Goal: Task Accomplishment & Management: Use online tool/utility

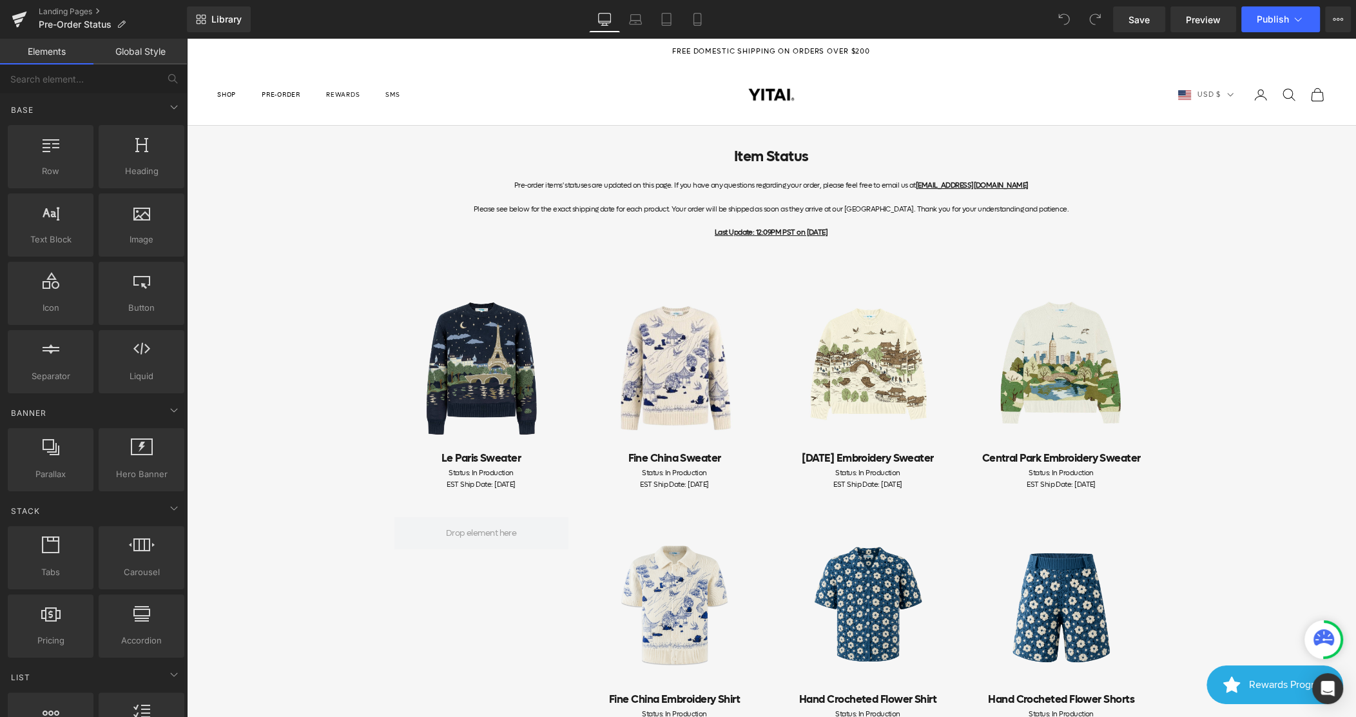
click at [1330, 34] on div "Library Desktop Desktop Laptop Tablet Mobile Save Preview Publish Scheduled Vie…" at bounding box center [771, 19] width 1169 height 39
click at [1335, 23] on icon at bounding box center [1338, 19] width 10 height 10
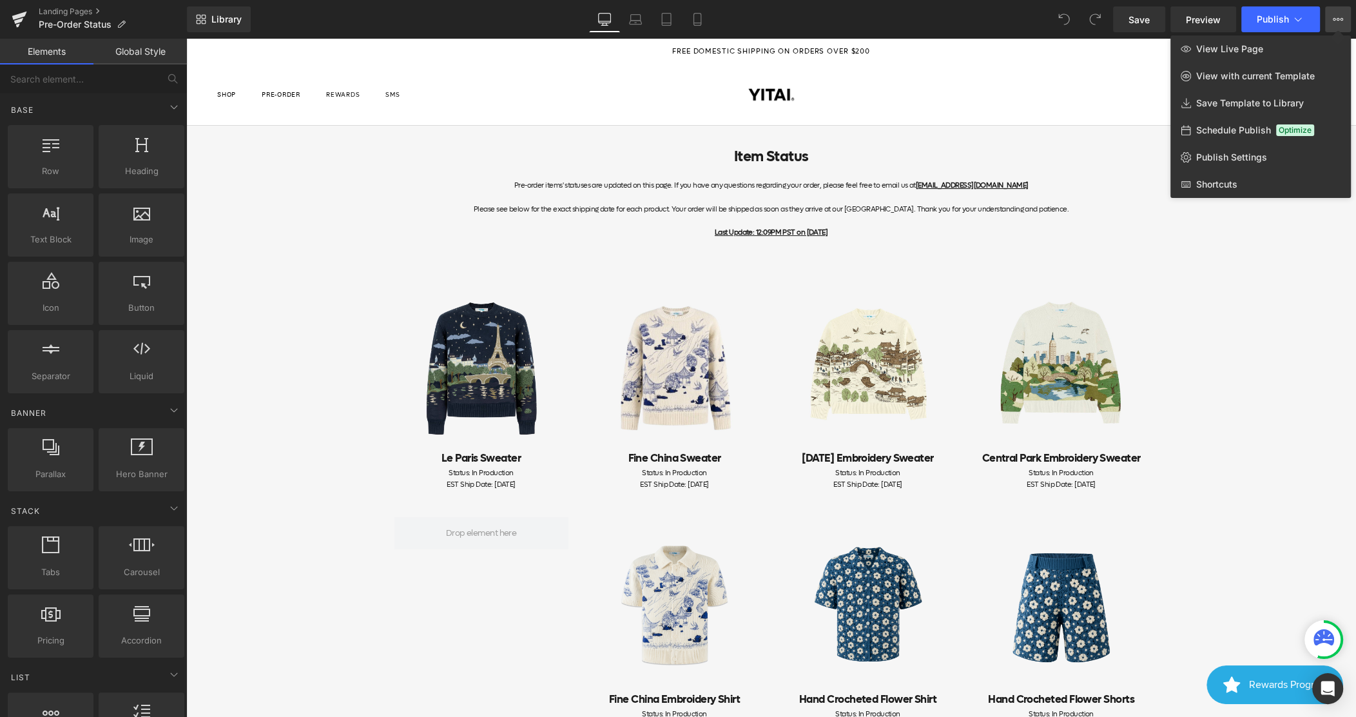
drag, startPoint x: 1145, startPoint y: 51, endPoint x: 978, endPoint y: 0, distance: 173.9
click at [1145, 51] on div at bounding box center [771, 378] width 1170 height 678
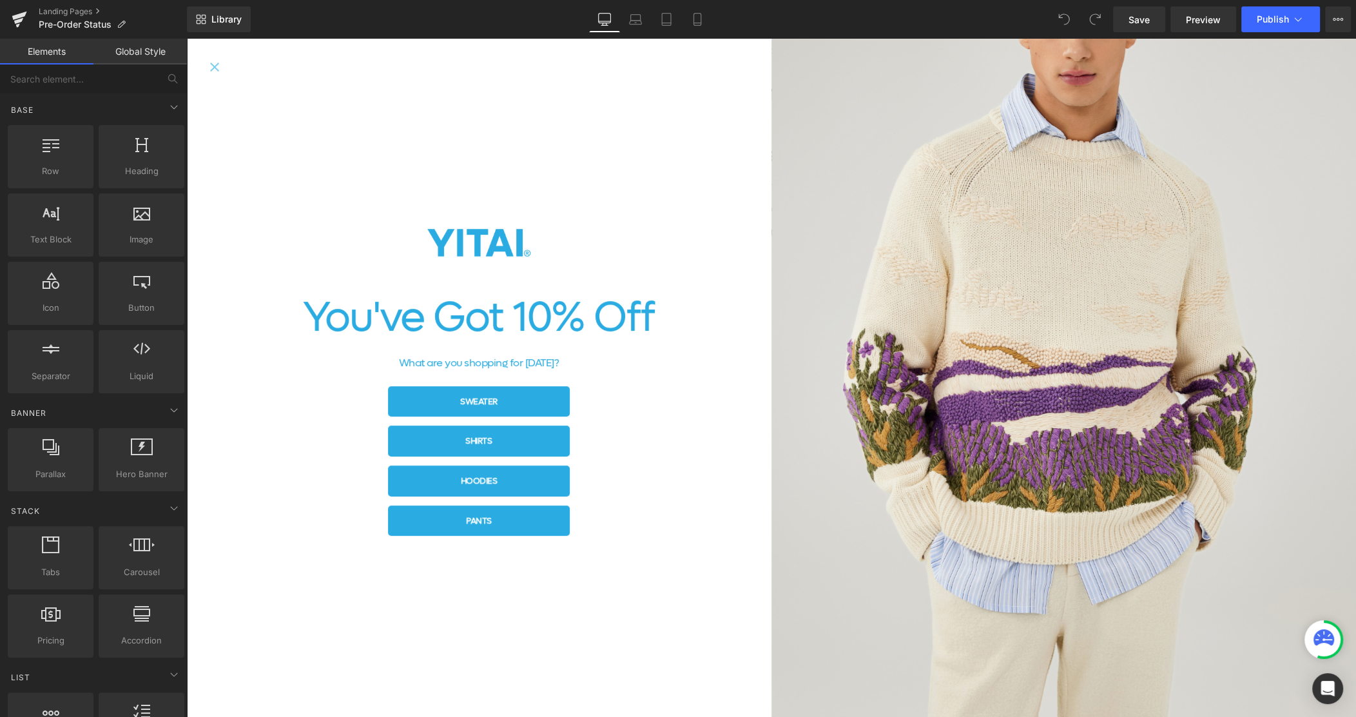
click at [212, 58] on div "You've Got 10% Off What are you shopping for today? Sweater Shirts hoodies Pants" at bounding box center [478, 378] width 585 height 678
click at [204, 67] on div "You've Got 10% Off What are you shopping for today? Sweater Shirts hoodies Pants" at bounding box center [478, 378] width 585 height 678
click at [214, 66] on icon "Close popup" at bounding box center [214, 67] width 9 height 9
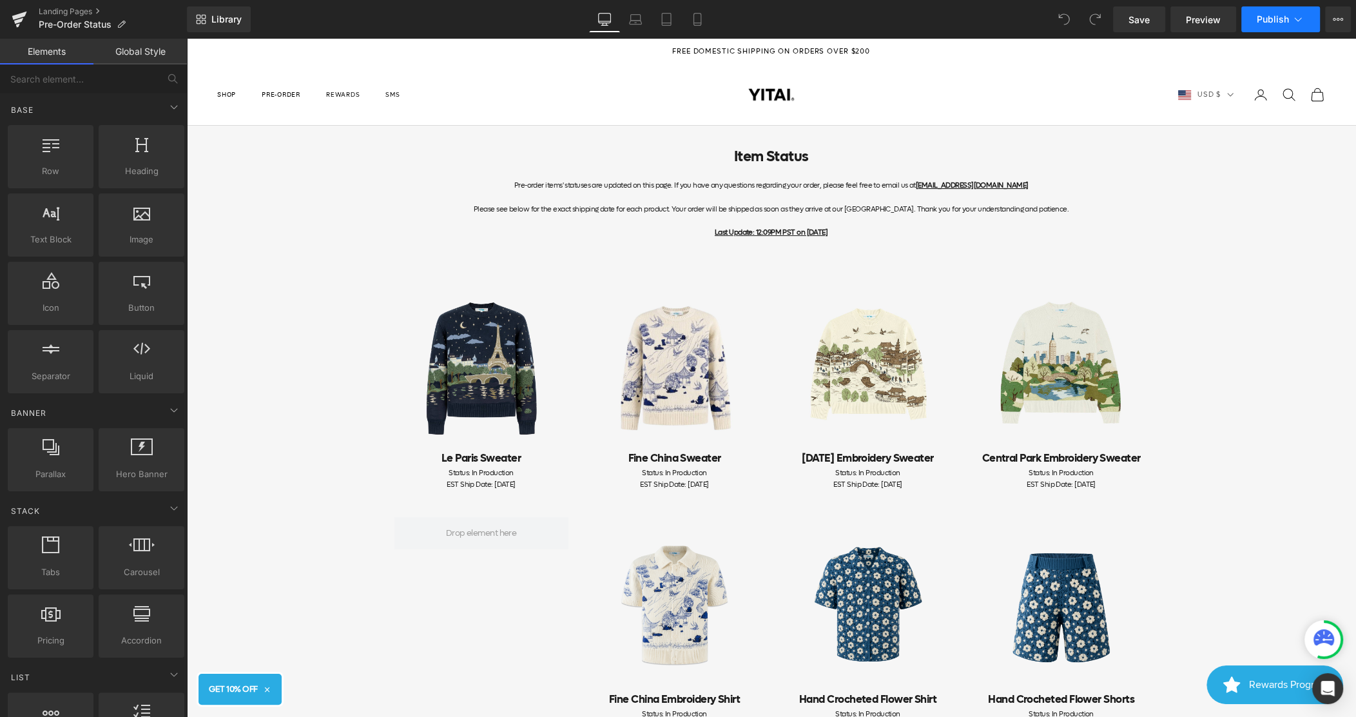
click at [1301, 22] on icon at bounding box center [1298, 19] width 13 height 13
click at [1217, 19] on span "Preview" at bounding box center [1203, 20] width 35 height 14
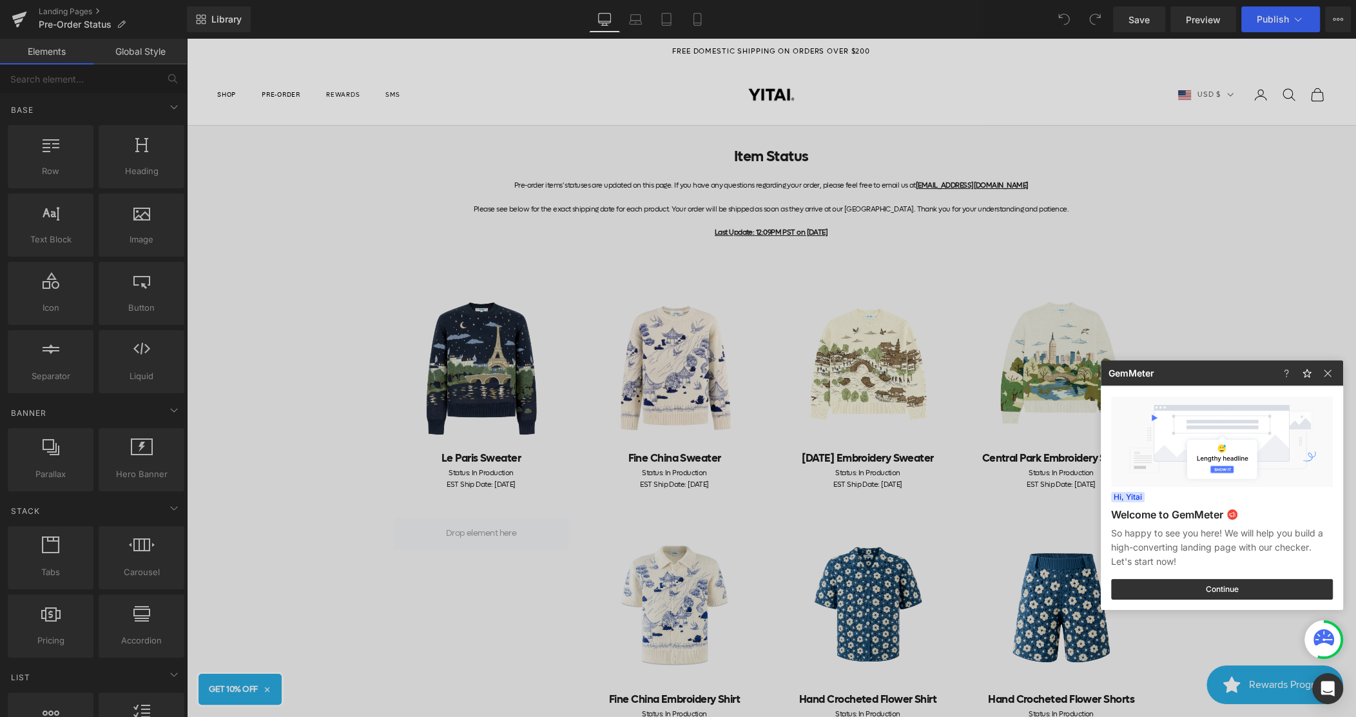
click at [1314, 57] on div at bounding box center [678, 358] width 1356 height 717
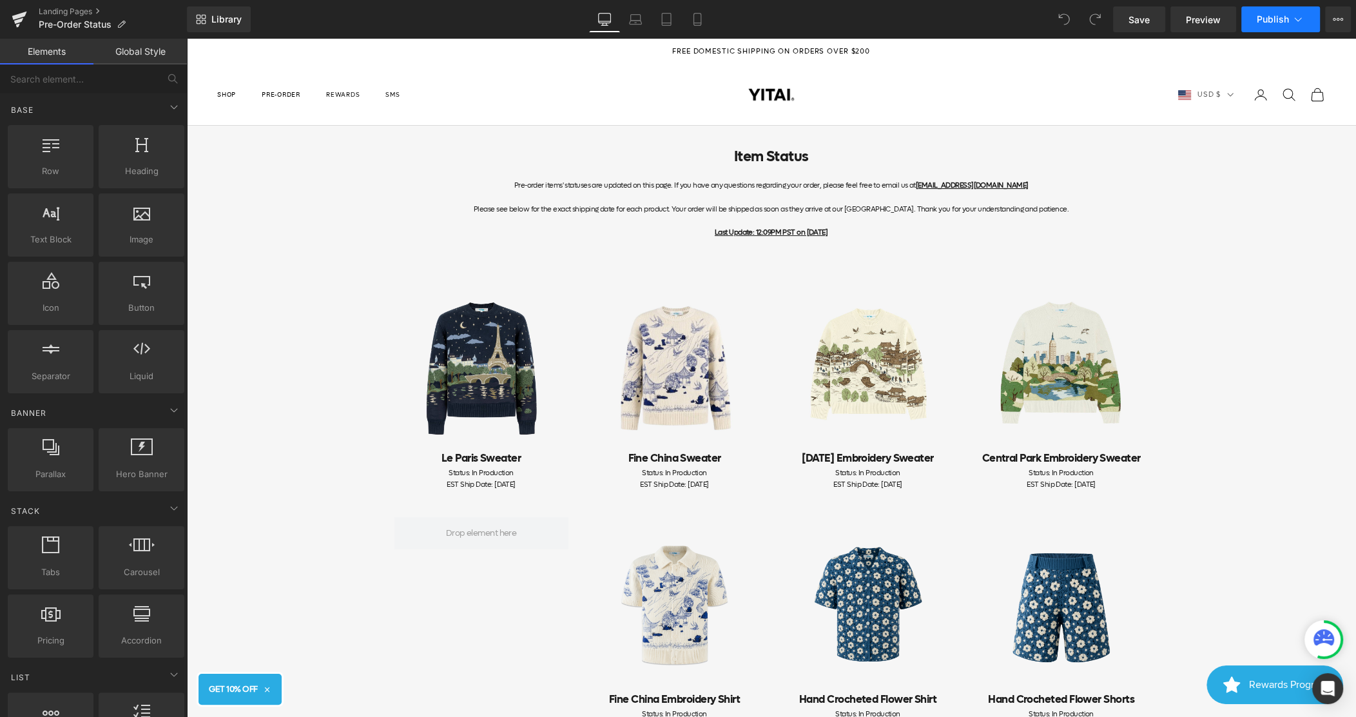
click at [1314, 22] on button "Publish" at bounding box center [1280, 19] width 79 height 26
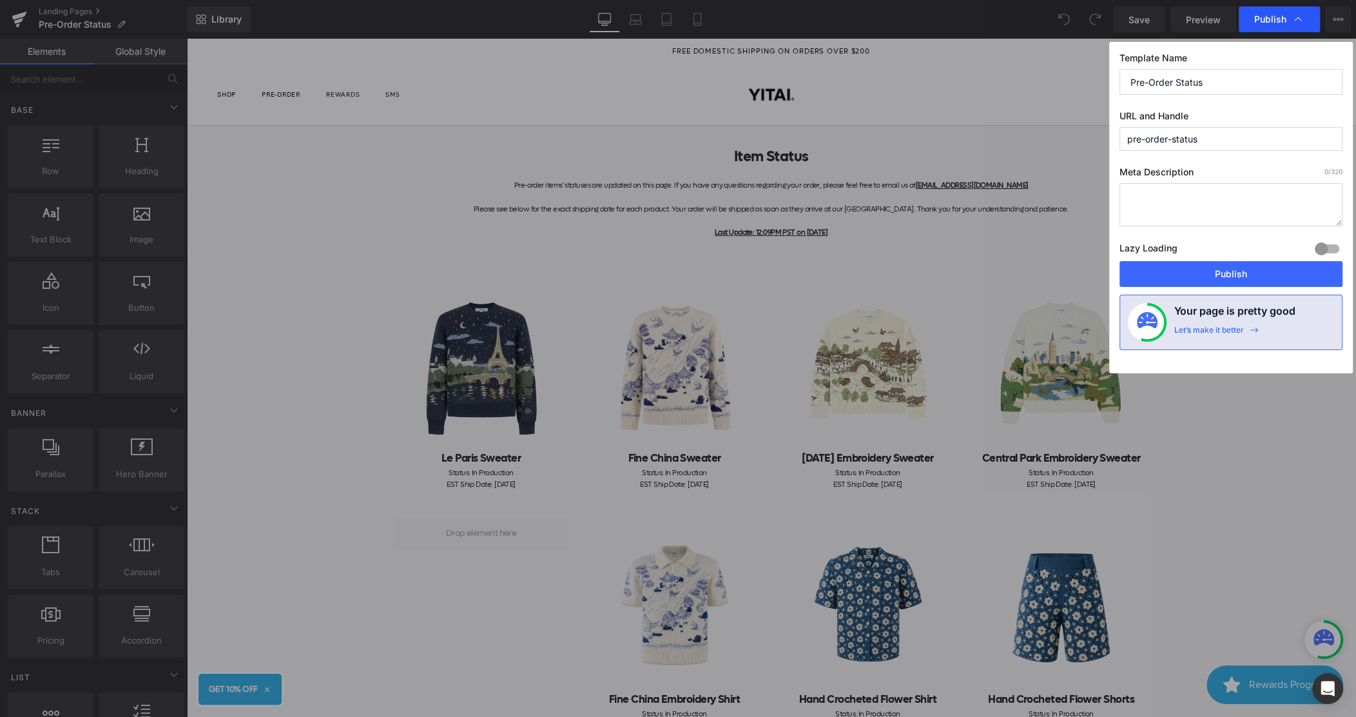
click at [1308, 21] on div "Publish" at bounding box center [1279, 19] width 81 height 26
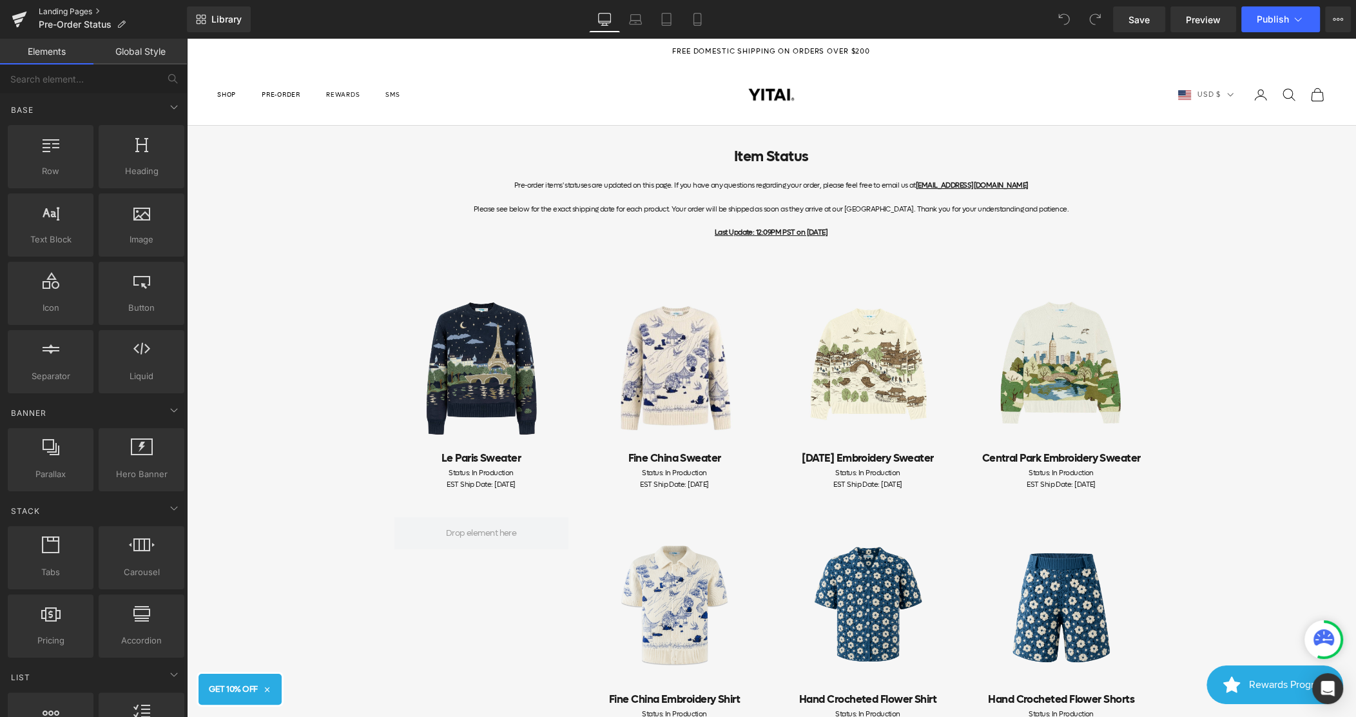
click at [52, 7] on link "Landing Pages" at bounding box center [113, 11] width 148 height 10
click at [119, 26] on icon at bounding box center [121, 24] width 9 height 9
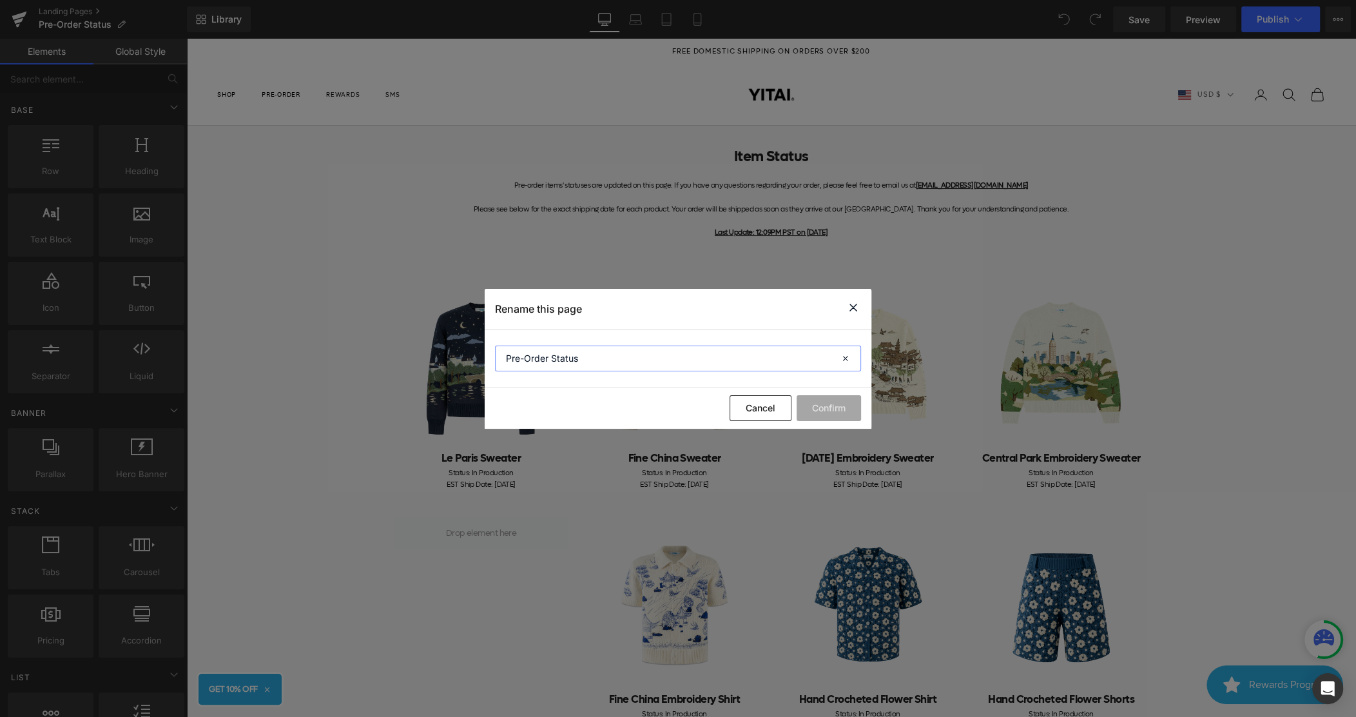
click at [624, 362] on input "Pre-Order Status" at bounding box center [678, 358] width 366 height 26
type input "Pre-Order Status Page"
click at [842, 413] on button "Confirm" at bounding box center [829, 408] width 64 height 26
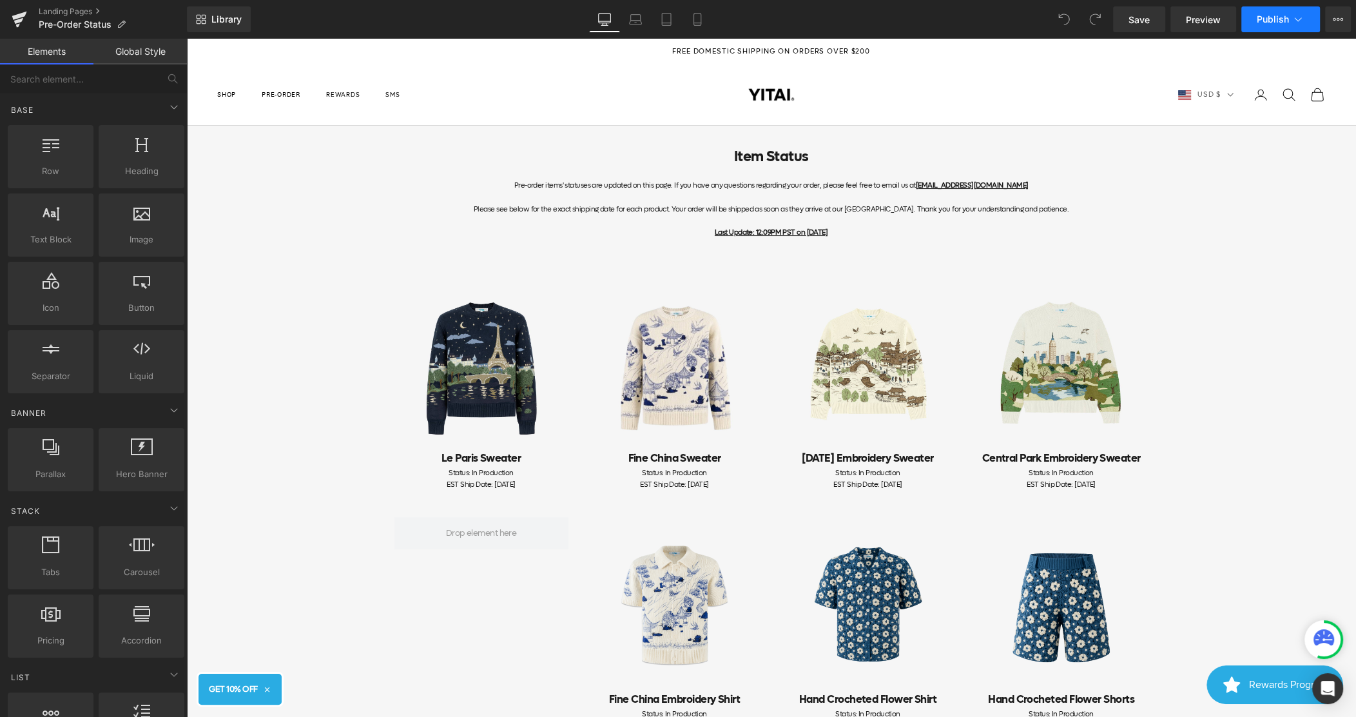
click at [1285, 23] on span "Publish" at bounding box center [1273, 19] width 32 height 10
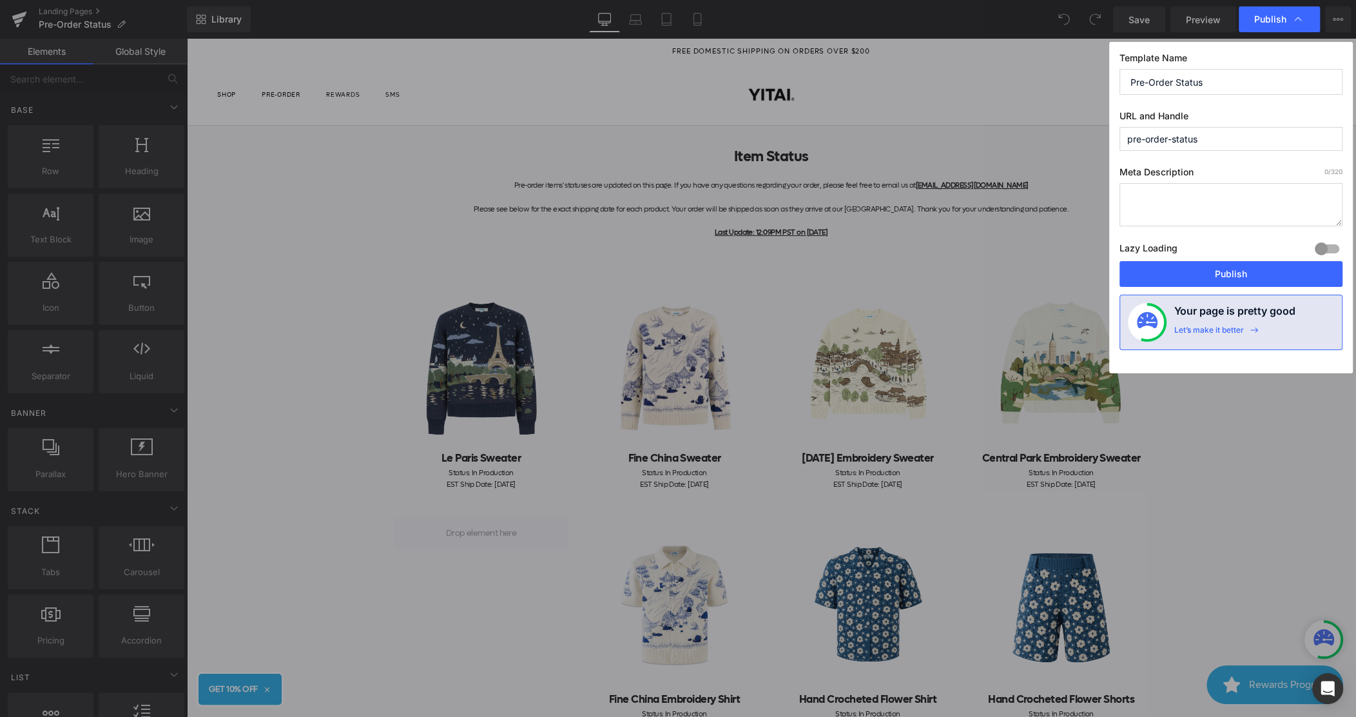
click at [1218, 135] on input "pre-order-status" at bounding box center [1231, 139] width 223 height 24
type input "pre-order-status-updated"
click at [1239, 274] on button "Publish" at bounding box center [1231, 274] width 223 height 26
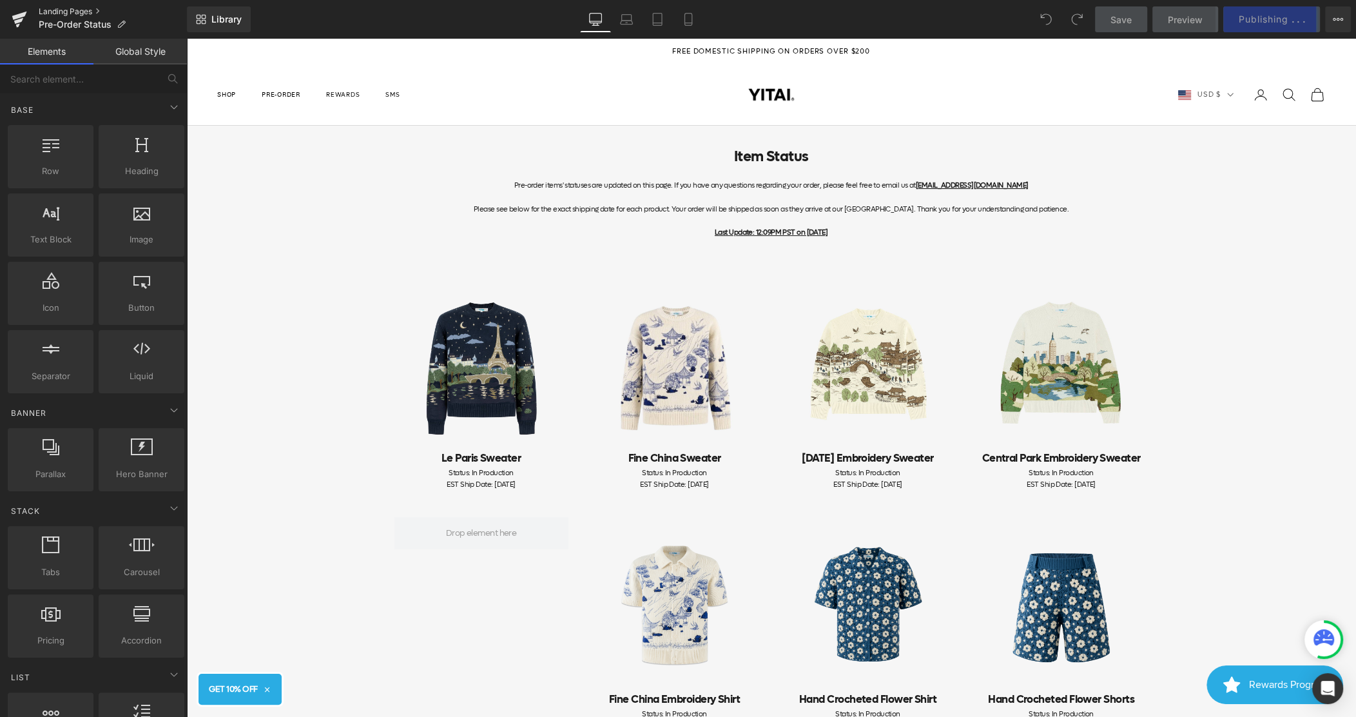
click at [55, 10] on link "Landing Pages" at bounding box center [113, 11] width 148 height 10
click at [1337, 19] on icon at bounding box center [1338, 19] width 10 height 10
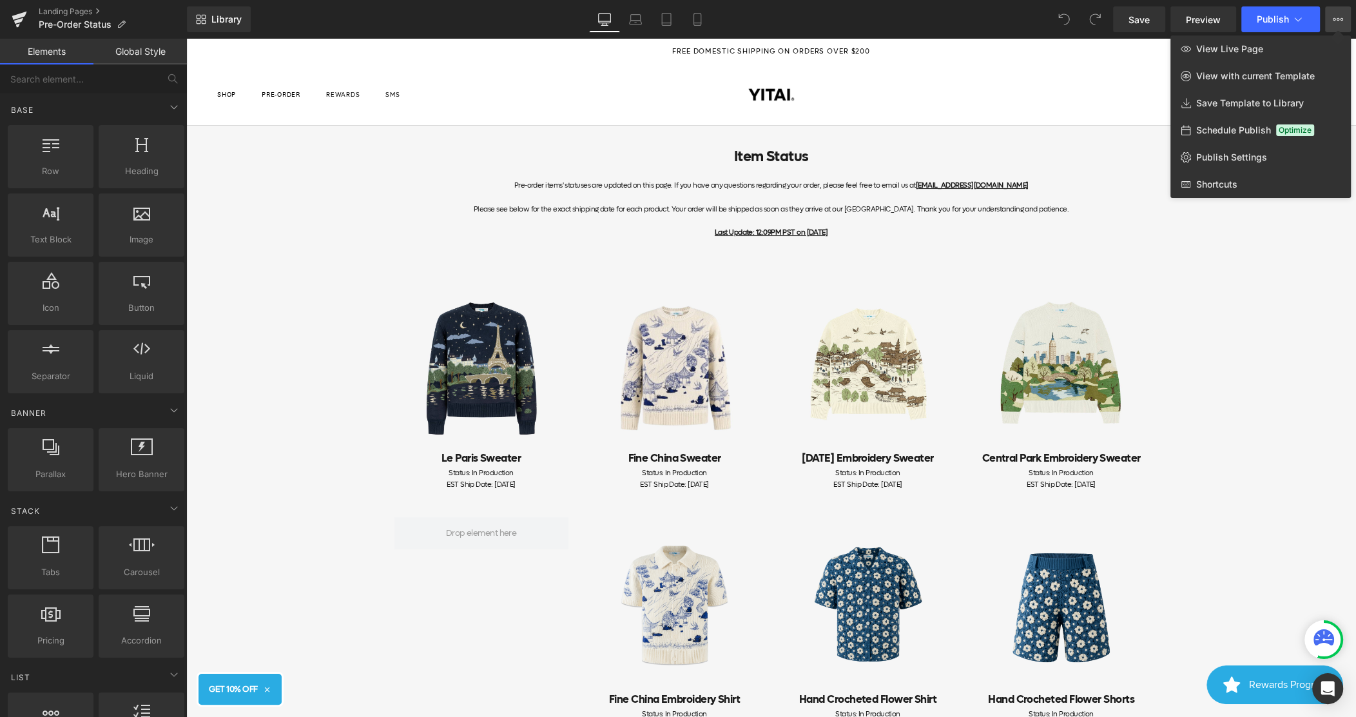
click at [1341, 21] on icon at bounding box center [1338, 19] width 10 height 10
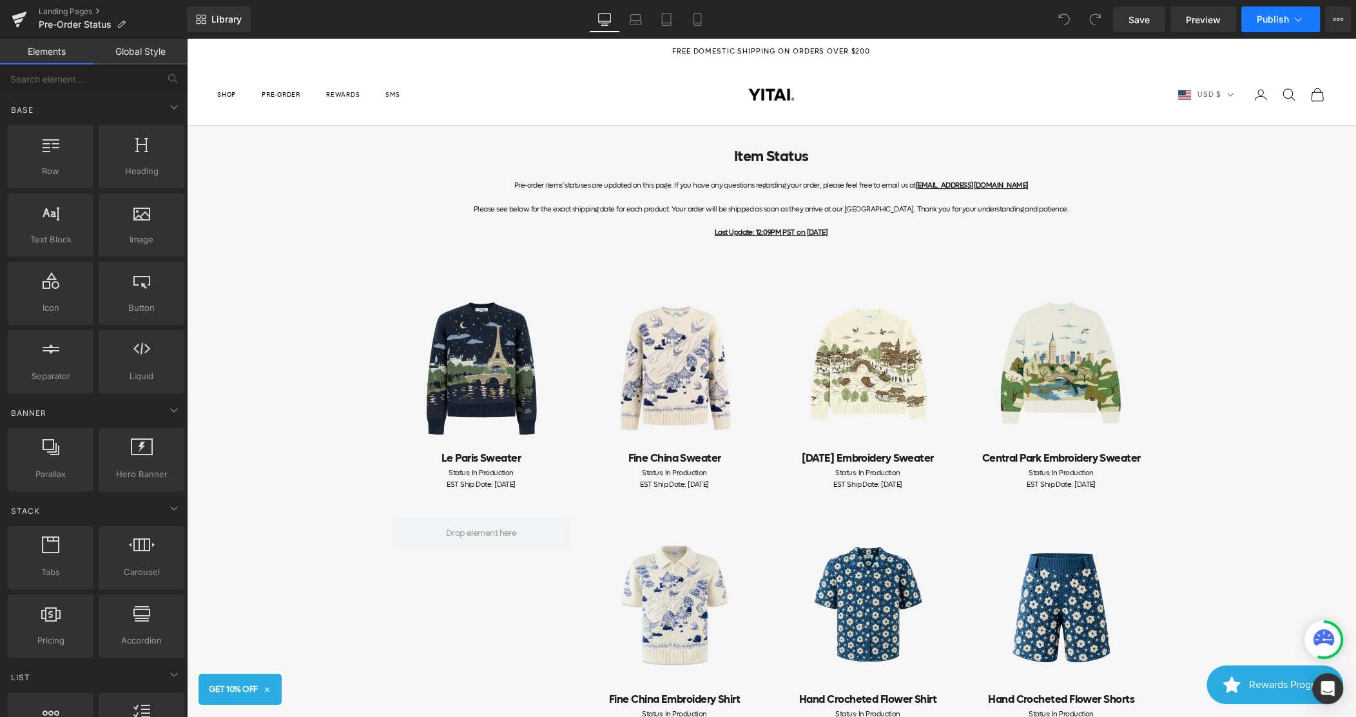
click at [1267, 21] on span "Publish" at bounding box center [1273, 19] width 32 height 10
click at [59, 10] on link "Landing Pages" at bounding box center [113, 11] width 148 height 10
click at [1227, 26] on link "Preview" at bounding box center [1204, 19] width 66 height 26
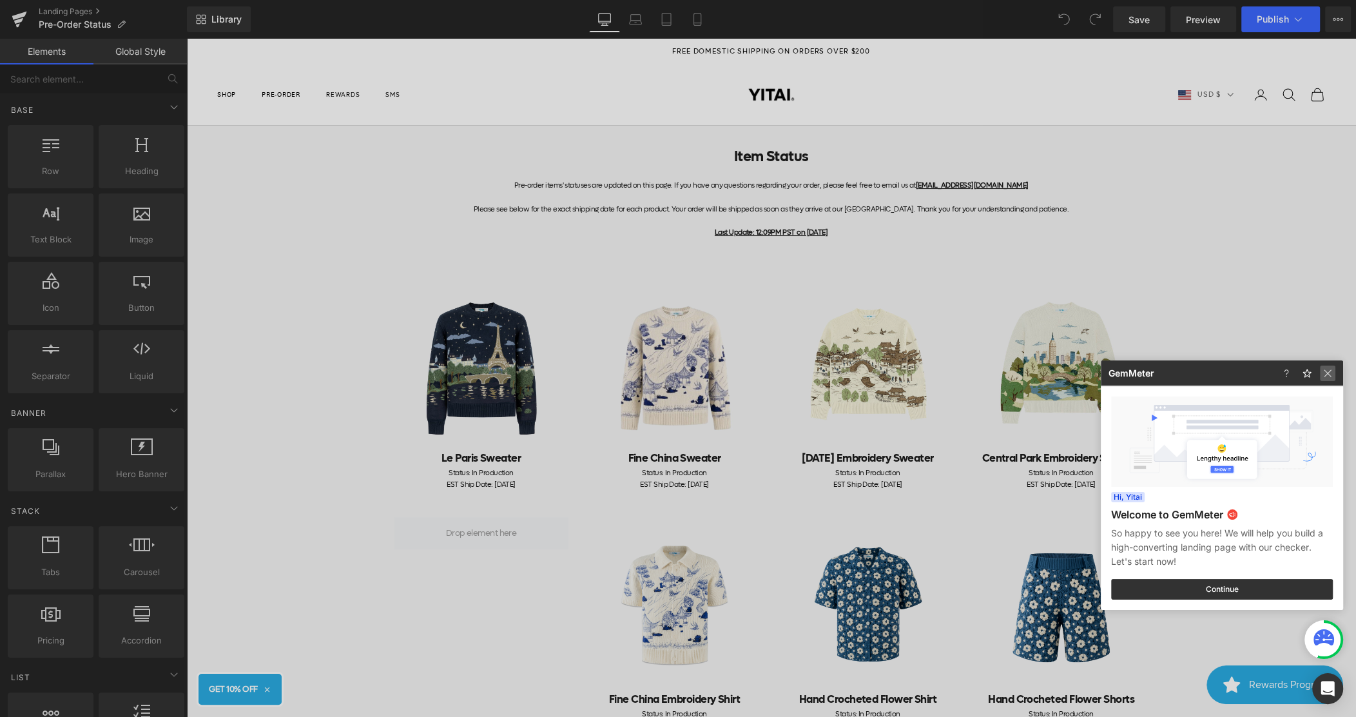
click at [1328, 378] on img at bounding box center [1327, 372] width 15 height 15
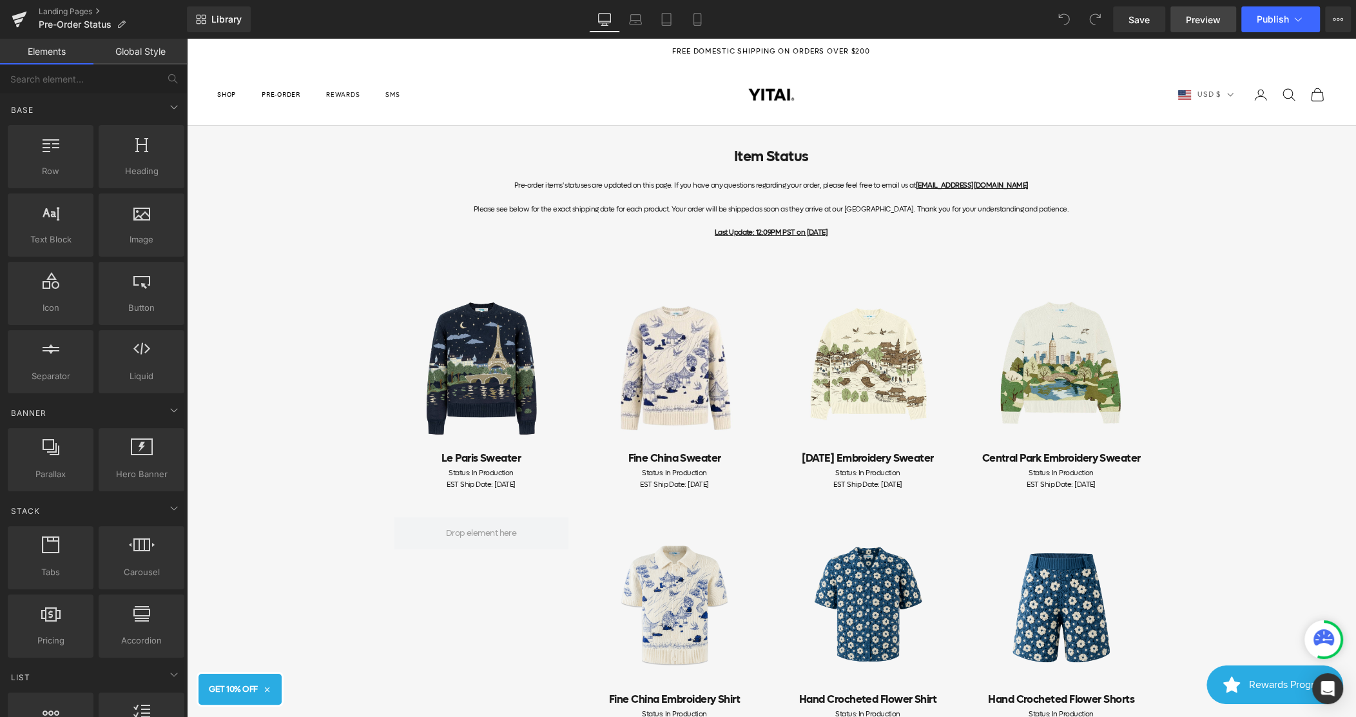
click at [1214, 24] on span "Preview" at bounding box center [1203, 20] width 35 height 14
